Goal: Information Seeking & Learning: Learn about a topic

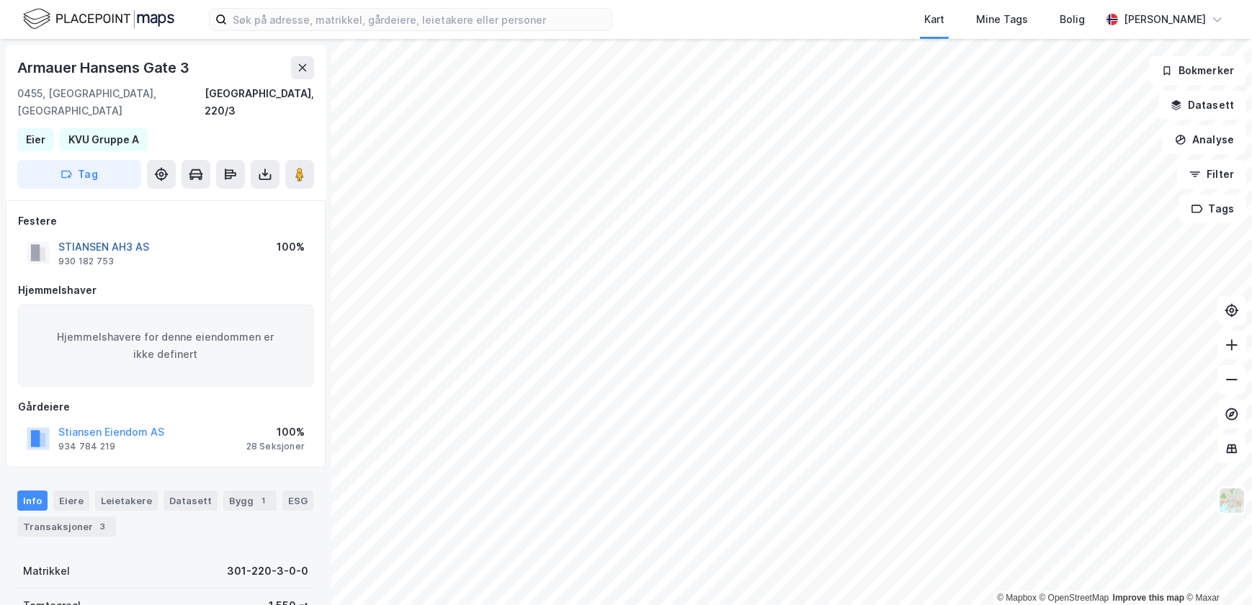
click at [0, 0] on button "STIANSEN AH3 AS" at bounding box center [0, 0] width 0 height 0
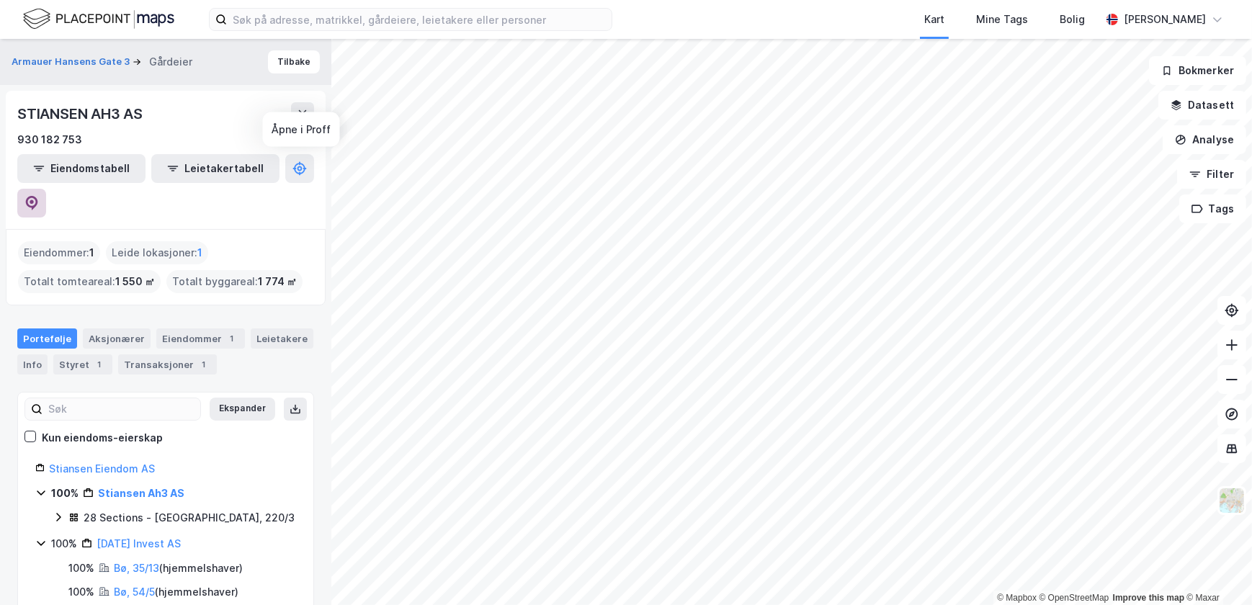
click at [34, 199] on icon at bounding box center [32, 201] width 4 height 4
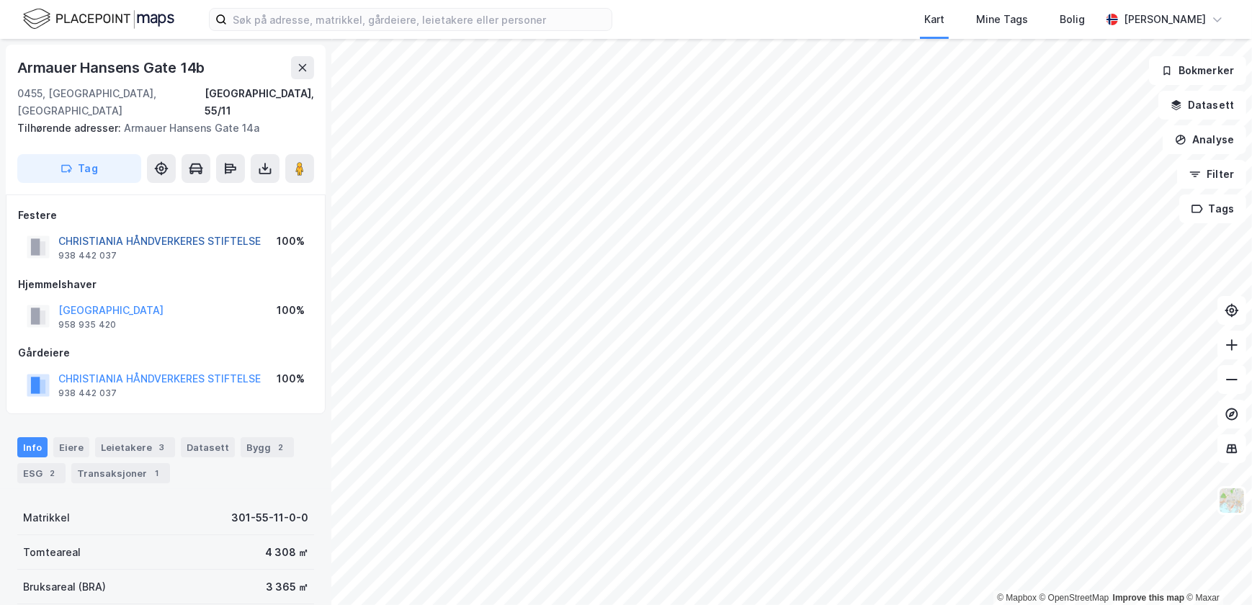
click at [0, 0] on button "CHRISTIANIA HÅNDVERKERES STIFTELSE" at bounding box center [0, 0] width 0 height 0
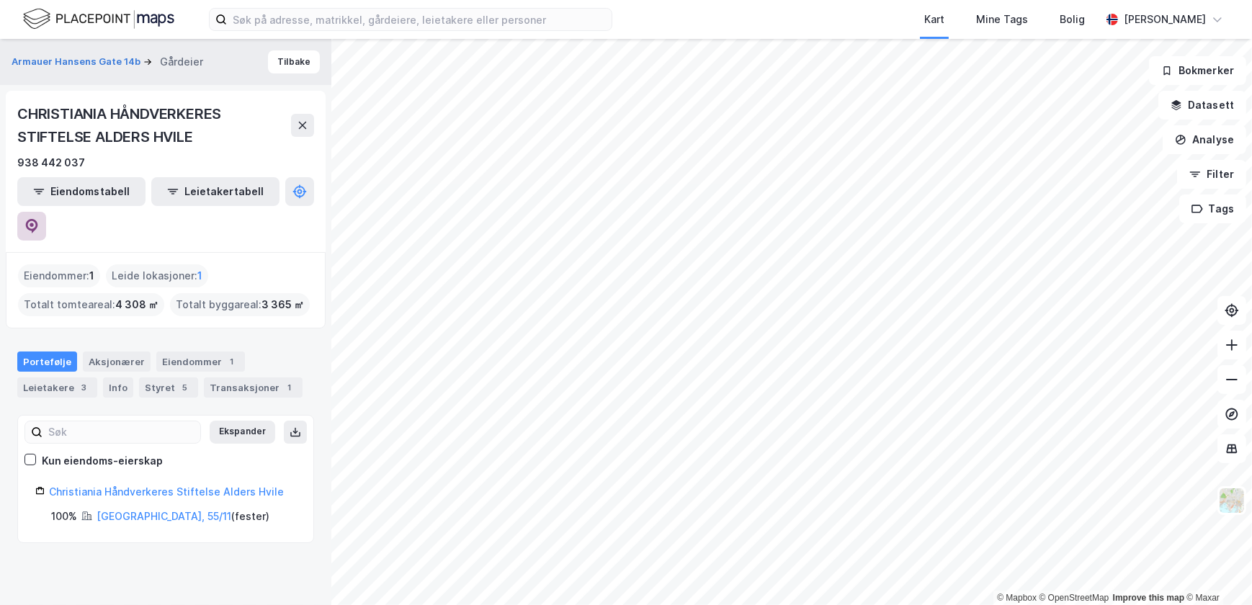
click at [39, 219] on icon at bounding box center [31, 226] width 14 height 14
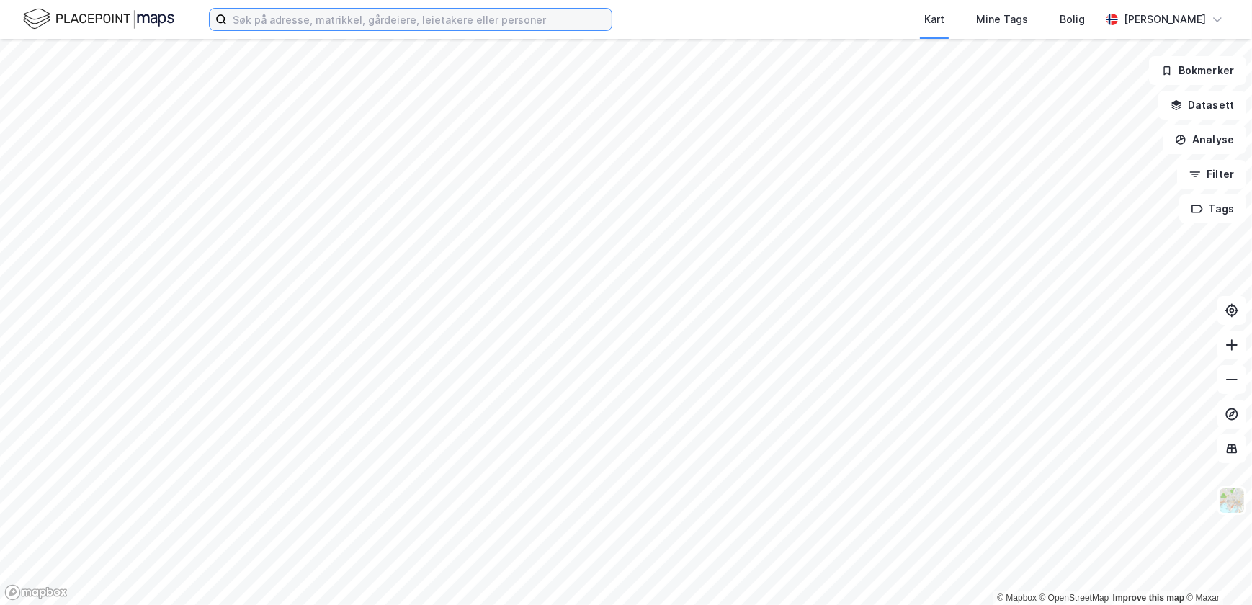
click at [362, 25] on input at bounding box center [419, 20] width 385 height 22
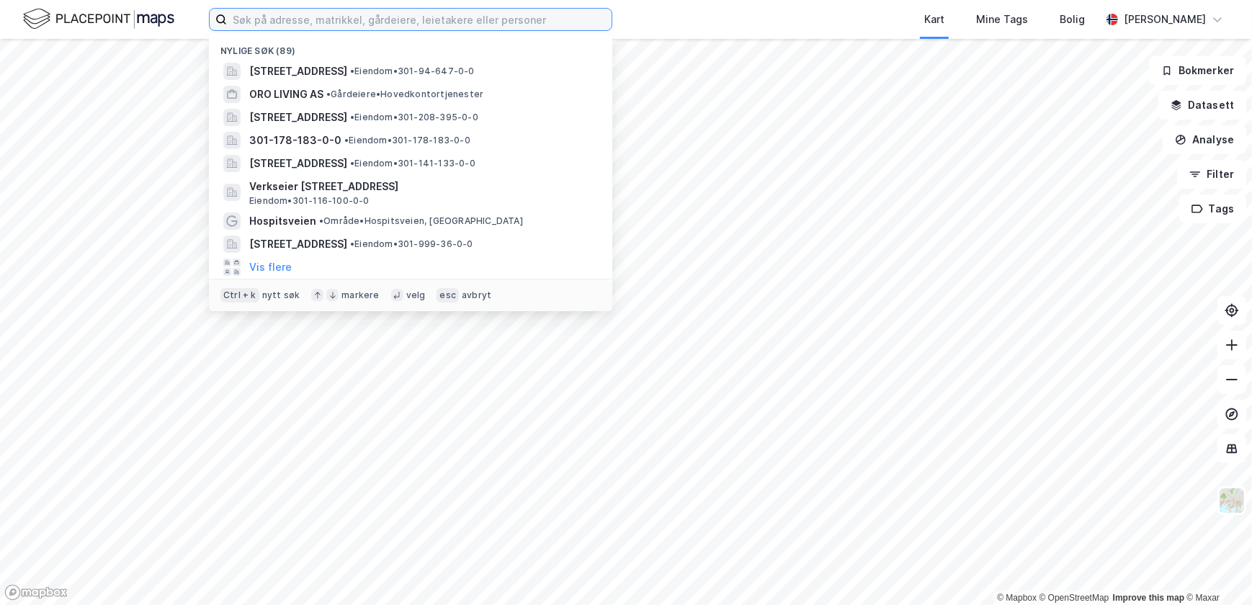
paste input "159/307"
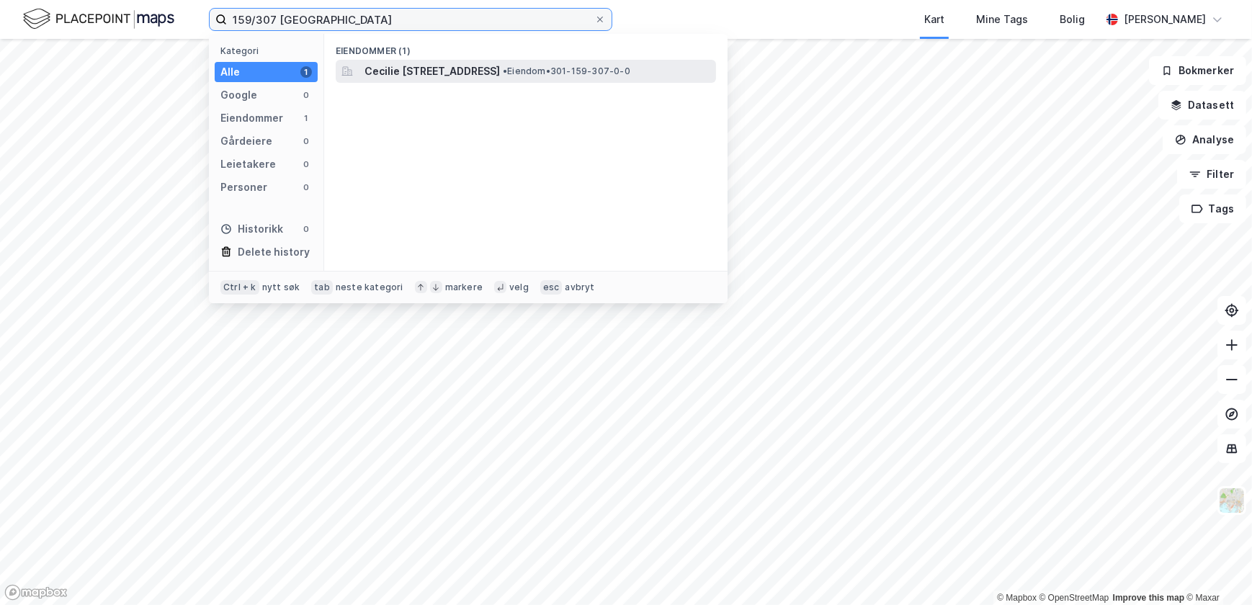
type input "159/307 [GEOGRAPHIC_DATA]"
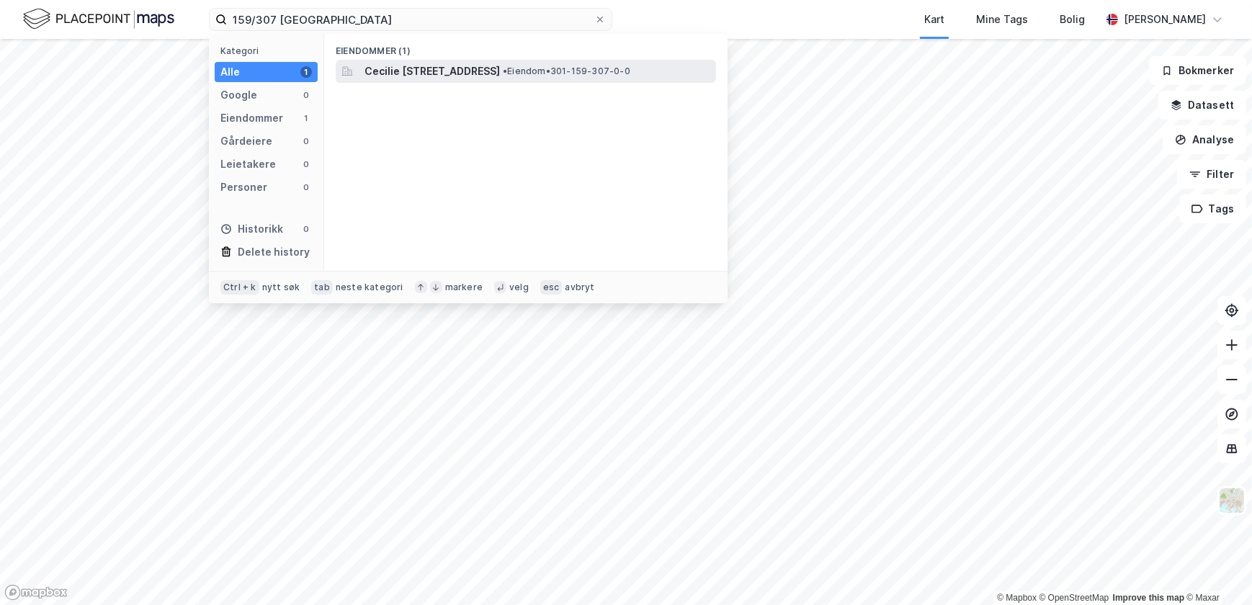
click at [472, 69] on span "Cecilie [STREET_ADDRESS]" at bounding box center [431, 71] width 135 height 17
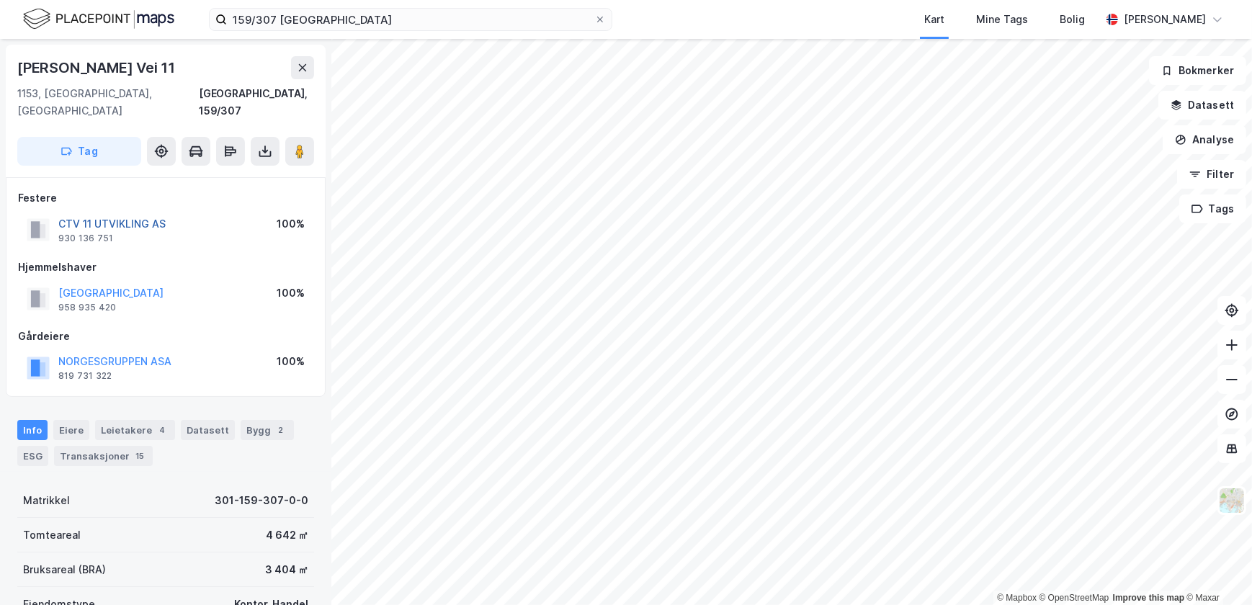
click at [0, 0] on button "CTV 11 UTVIKLING AS" at bounding box center [0, 0] width 0 height 0
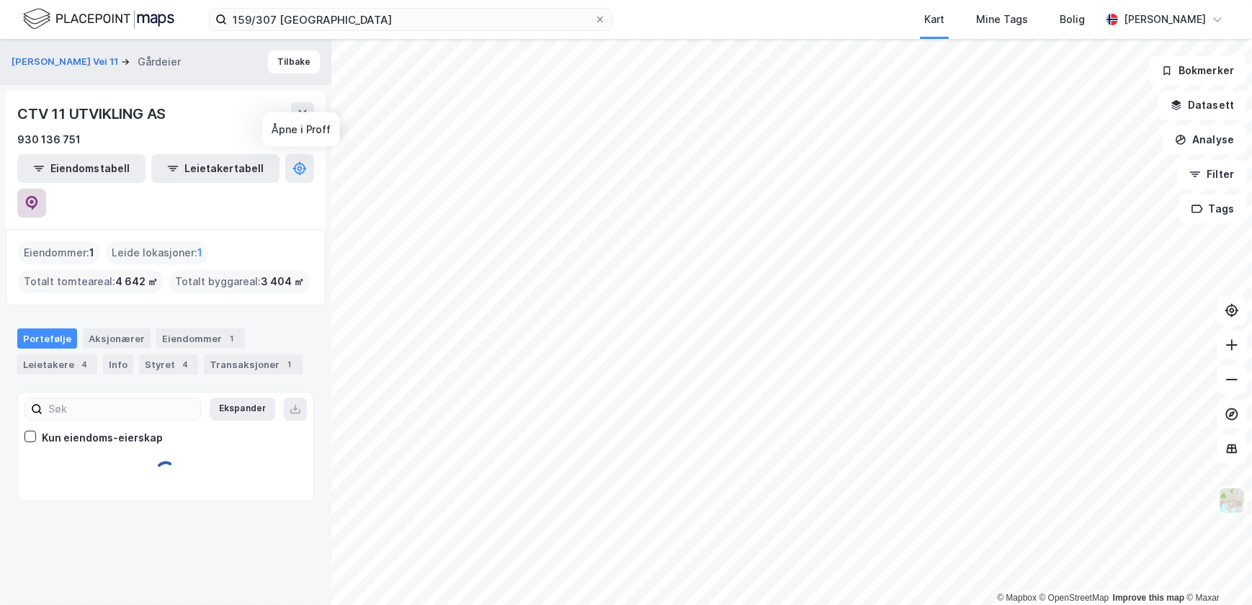
click at [39, 196] on icon at bounding box center [31, 203] width 14 height 14
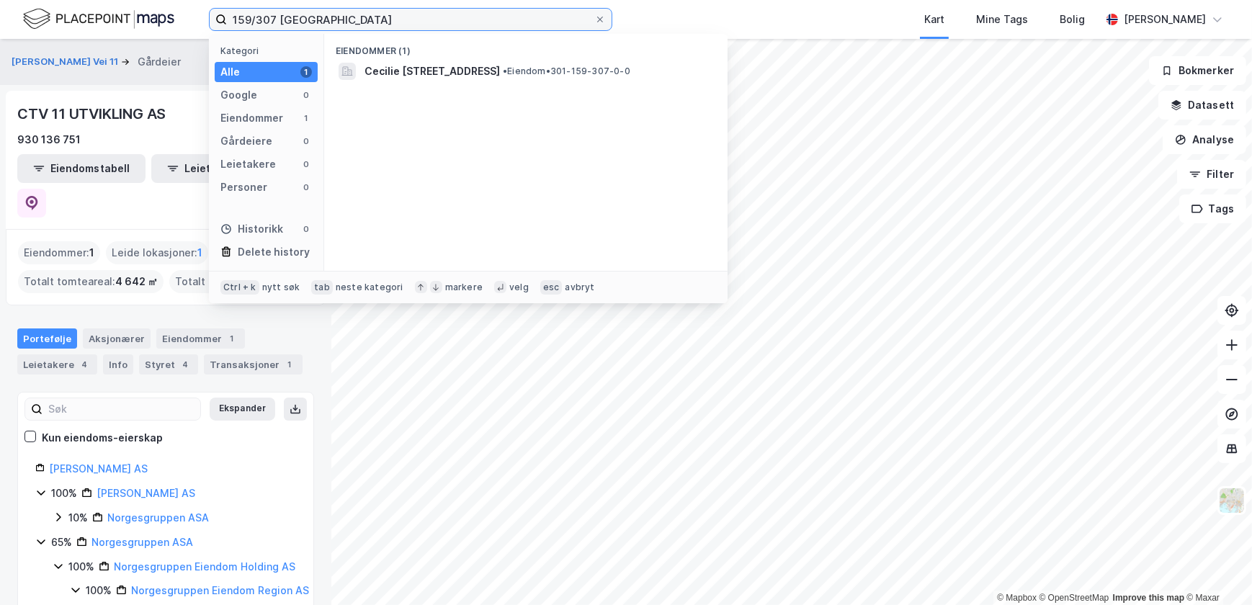
drag, startPoint x: 274, startPoint y: 18, endPoint x: 208, endPoint y: 14, distance: 65.7
click at [209, 14] on label "159/307 [GEOGRAPHIC_DATA]" at bounding box center [410, 19] width 403 height 23
